Goal: Task Accomplishment & Management: Use online tool/utility

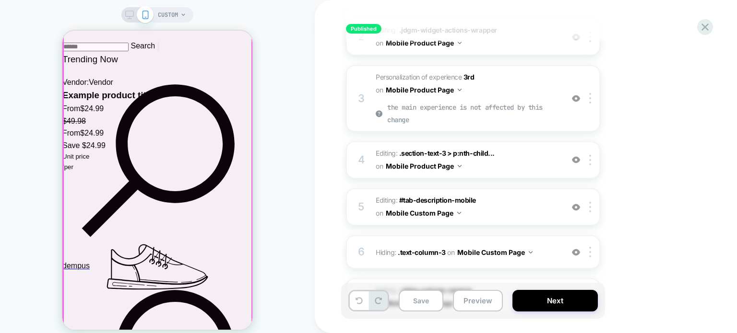
scroll to position [1775, 0]
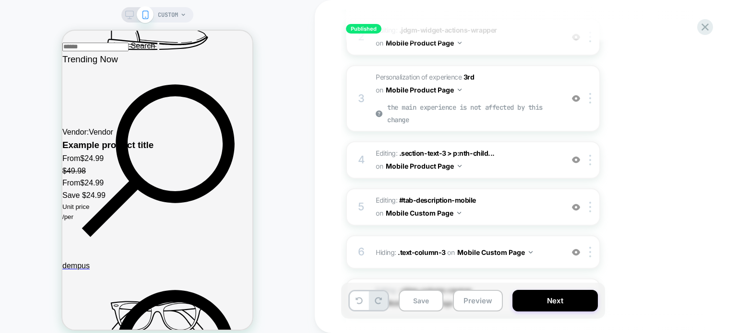
click at [63, 19] on div "CUSTOM" at bounding box center [157, 173] width 315 height 326
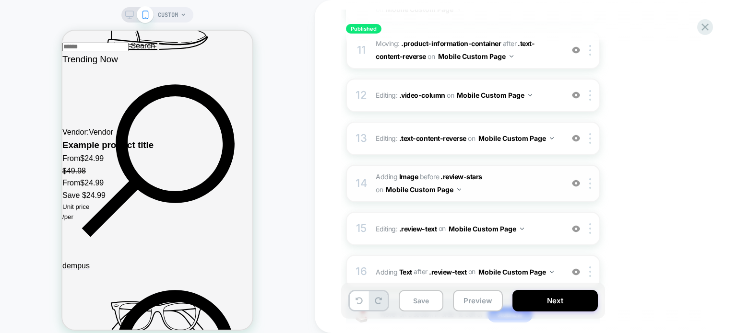
scroll to position [686, 0]
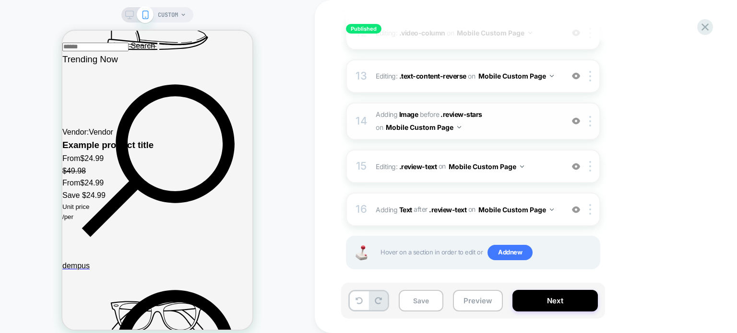
click at [0, 0] on span "#_loomi_addon_1757247658103 Adding Image BEFORE .review-stars .review-stars on …" at bounding box center [0, 0] width 0 height 0
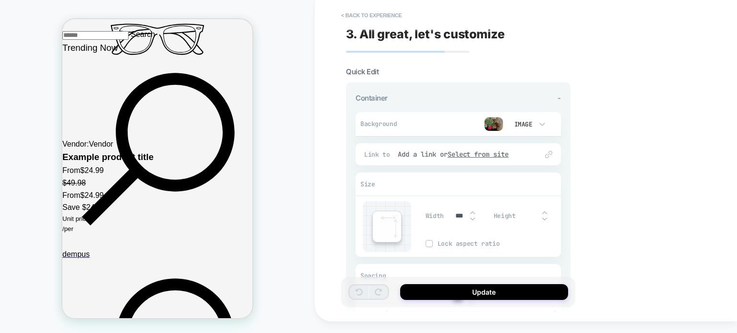
scroll to position [1945, 0]
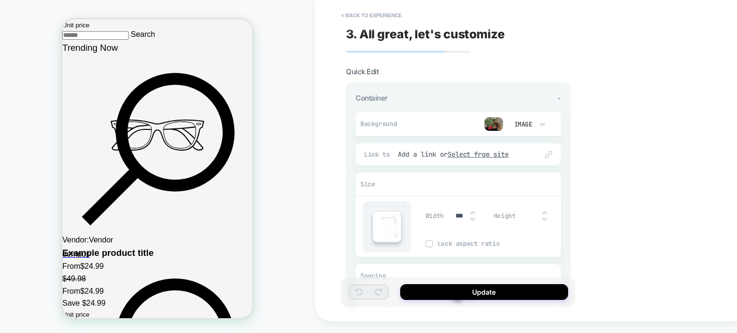
drag, startPoint x: 85, startPoint y: 59, endPoint x: 176, endPoint y: 78, distance: 92.5
copy h2 "Real Customers, Real Snuggles"
click at [301, 130] on div "CUSTOM" at bounding box center [157, 161] width 315 height 326
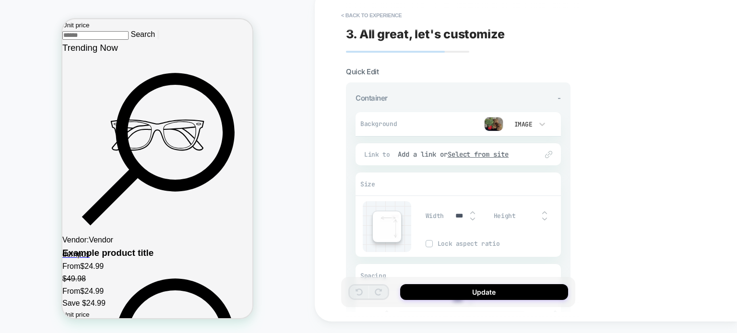
click at [260, 76] on div "CUSTOM" at bounding box center [157, 161] width 315 height 326
drag, startPoint x: 507, startPoint y: 12, endPoint x: 576, endPoint y: 295, distance: 291.5
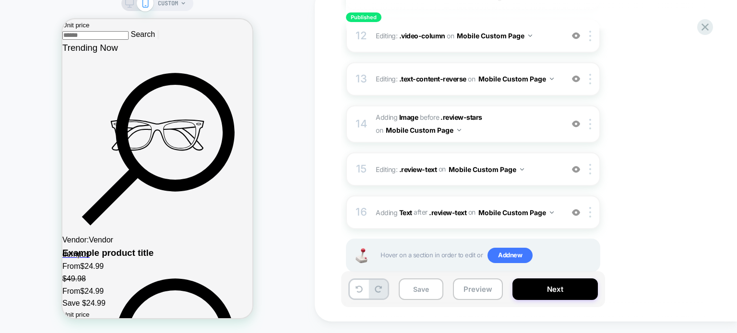
scroll to position [0, 0]
drag, startPoint x: 361, startPoint y: 137, endPoint x: 615, endPoint y: 276, distance: 289.8
click at [464, 289] on button "Preview" at bounding box center [478, 290] width 50 height 22
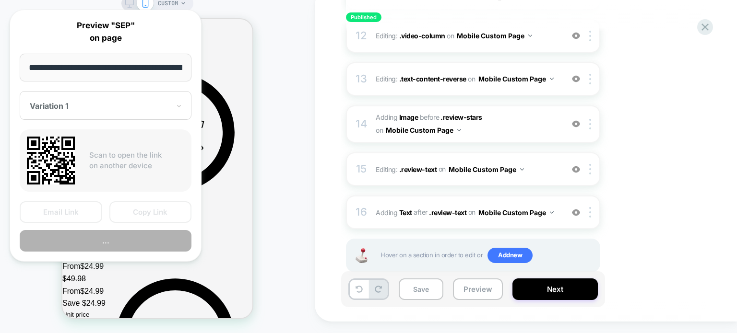
scroll to position [0, 371]
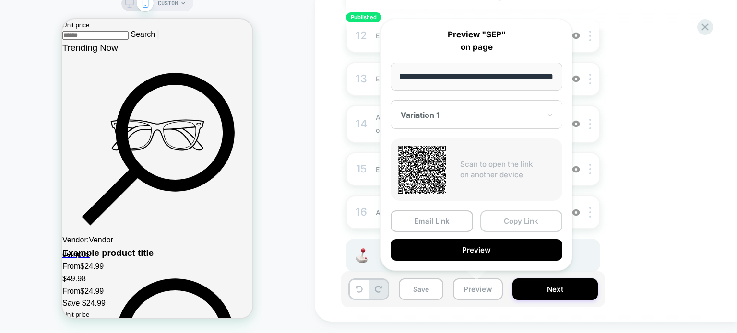
click at [0, 0] on button "Copy Link" at bounding box center [0, 0] width 0 height 0
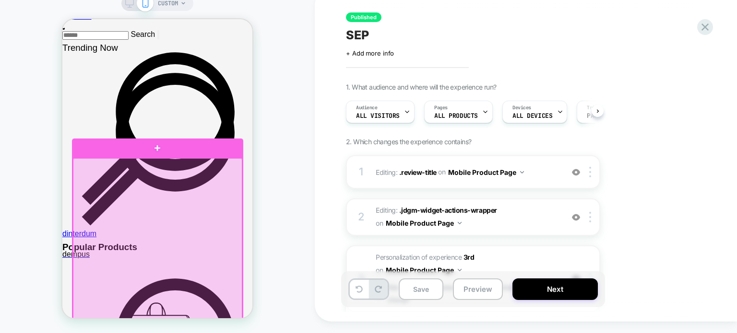
scroll to position [1343, 0]
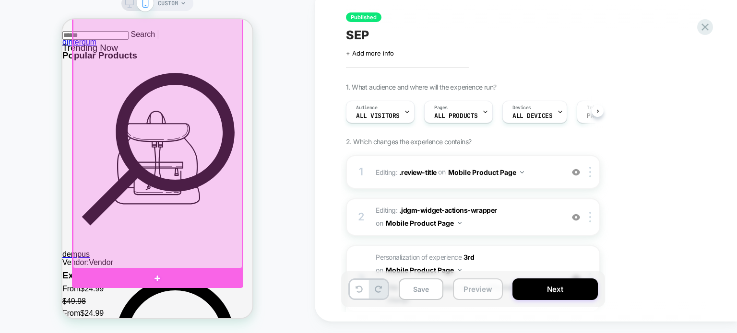
click at [462, 289] on button "Preview" at bounding box center [478, 290] width 50 height 22
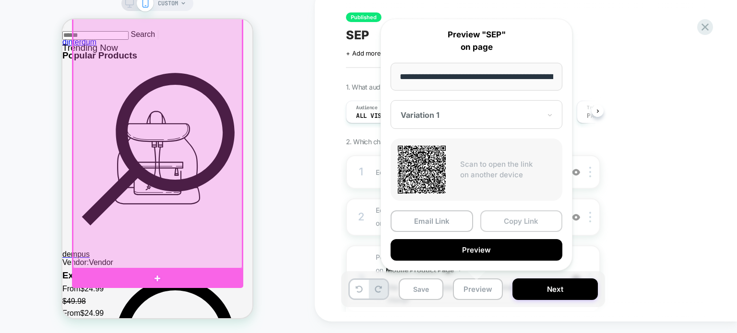
scroll to position [0, 371]
click at [0, 0] on button "Copy Link" at bounding box center [0, 0] width 0 height 0
